Goal: Register for event/course

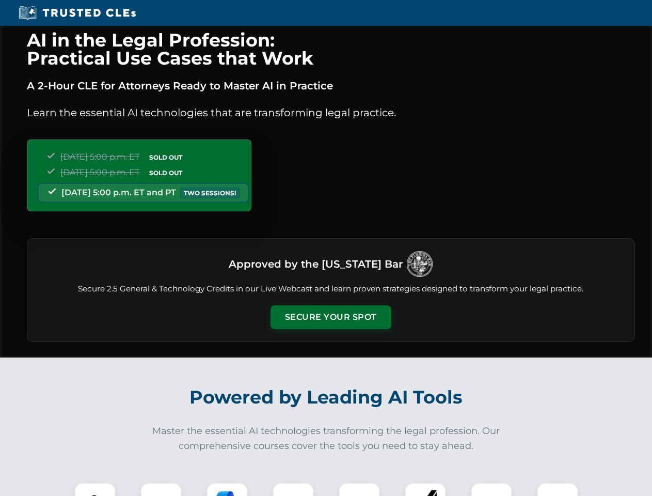
click at [331, 317] on button "Secure Your Spot" at bounding box center [331, 317] width 121 height 24
click at [95, 489] on img at bounding box center [95, 503] width 30 height 30
